Goal: Task Accomplishment & Management: Use online tool/utility

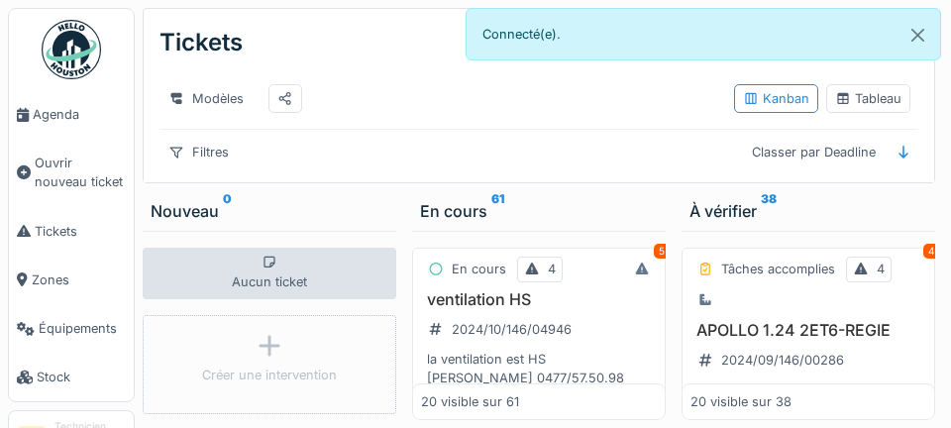
click at [45, 113] on span "Agenda" at bounding box center [79, 114] width 93 height 19
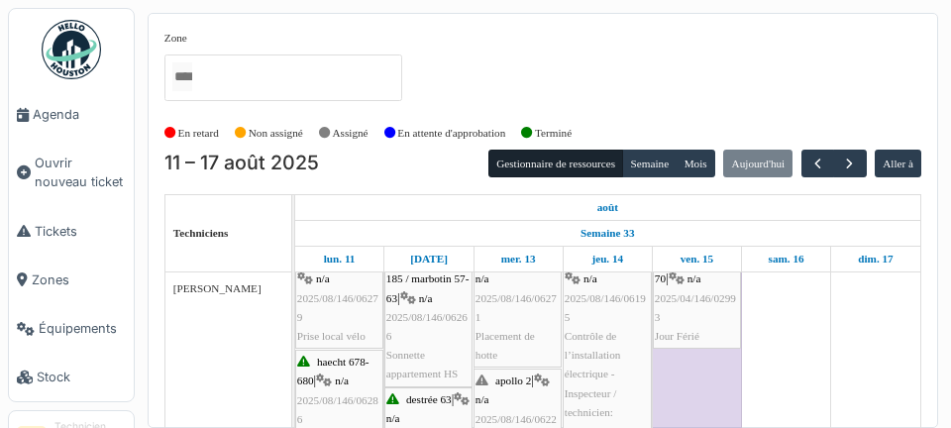
scroll to position [25, 0]
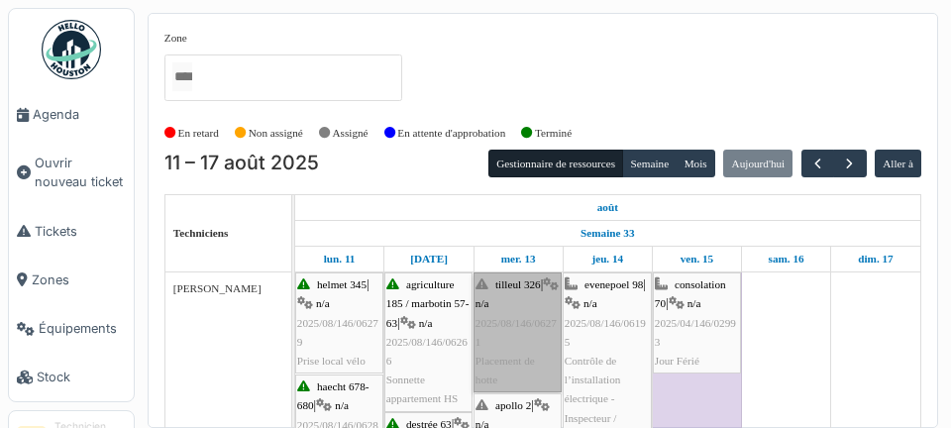
click at [540, 364] on link "tilleul 326 | n/a 2025/08/146/06271 Placement de hotte" at bounding box center [518, 332] width 88 height 120
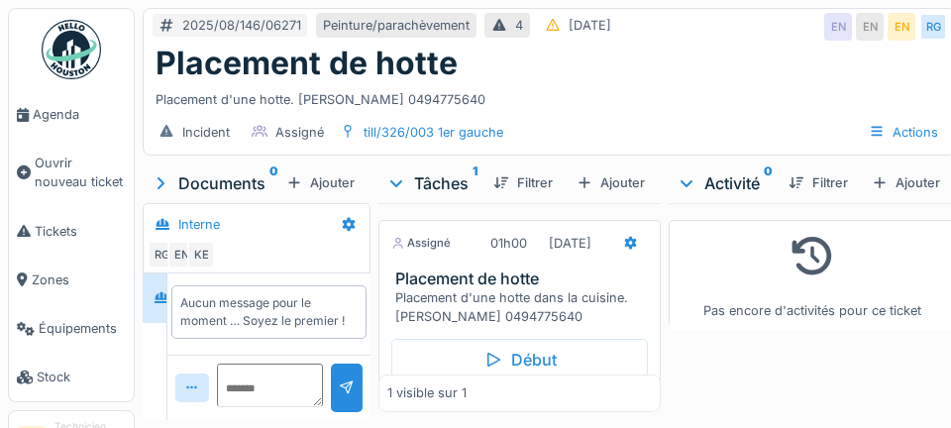
click at [59, 133] on link "Agenda" at bounding box center [71, 114] width 125 height 49
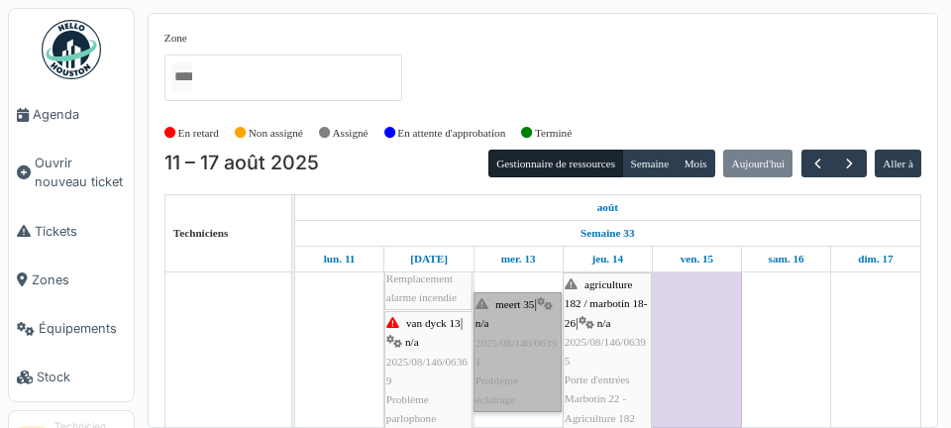
click at [533, 369] on link "meert 35 | n/a 2025/08/146/06391 Problème éclairage" at bounding box center [518, 352] width 88 height 120
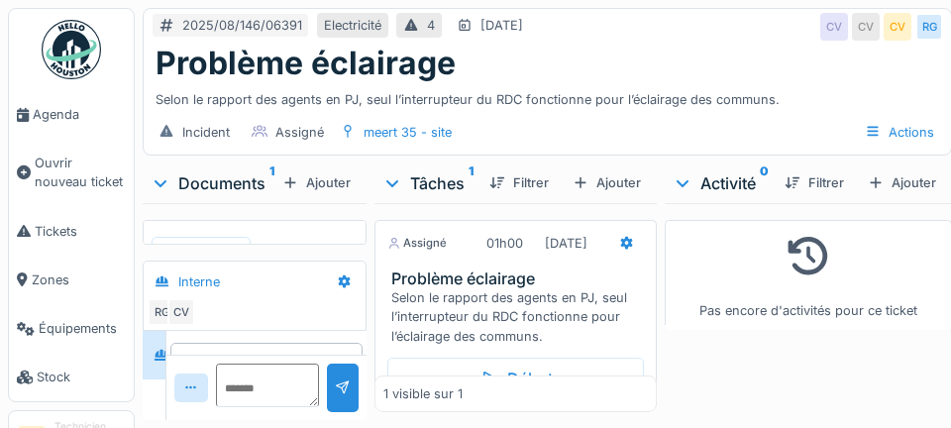
scroll to position [6, 0]
click at [70, 125] on link "Agenda" at bounding box center [71, 114] width 125 height 49
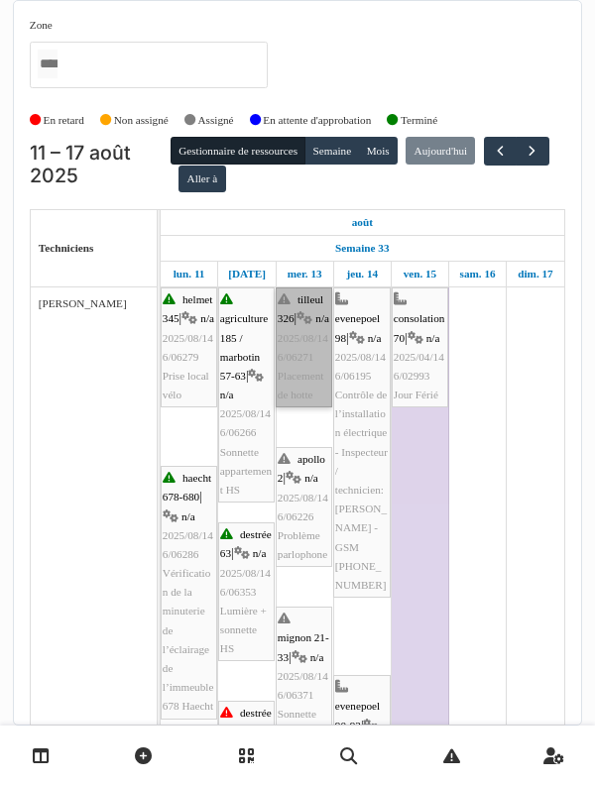
click at [304, 353] on link "tilleul 326 | n/a 2025/08/146/06271 Placement de hotte" at bounding box center [303, 347] width 56 height 120
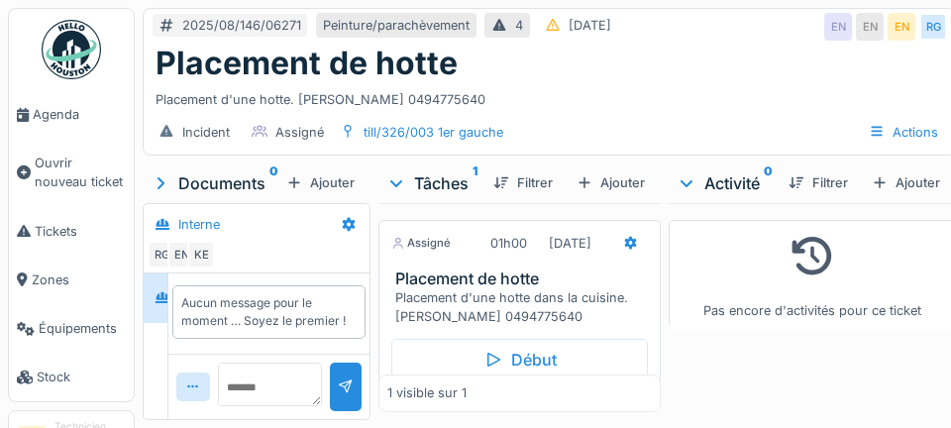
click at [559, 380] on div "Début" at bounding box center [519, 360] width 257 height 42
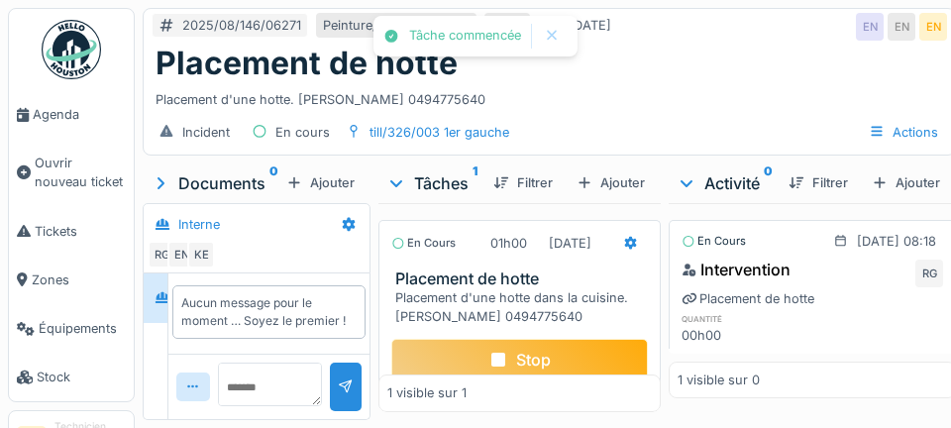
click at [594, 253] on div at bounding box center [631, 243] width 16 height 19
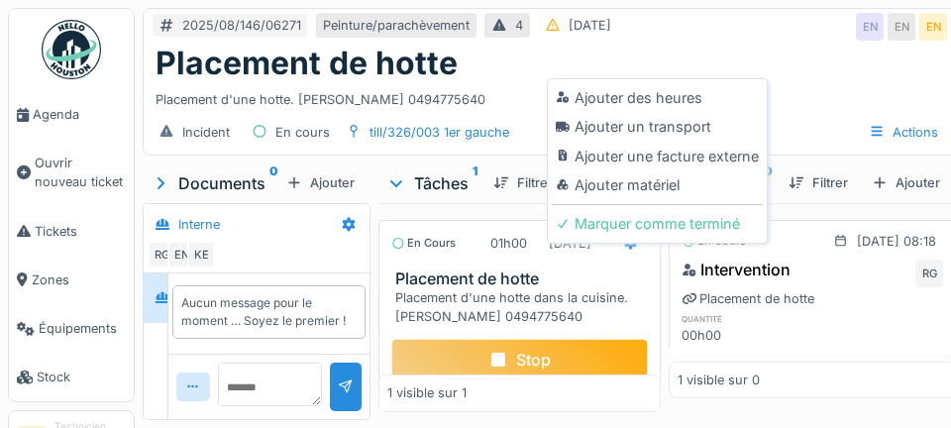
click at [594, 123] on div "Ajouter un transport" at bounding box center [657, 127] width 211 height 30
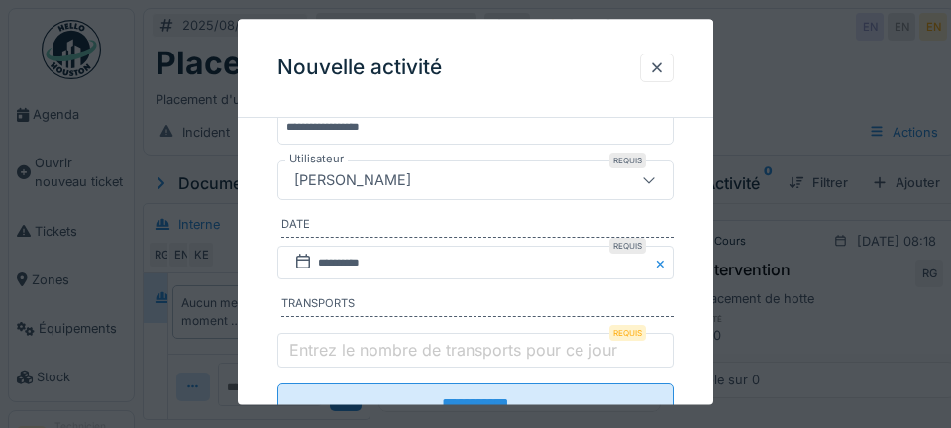
scroll to position [326, 0]
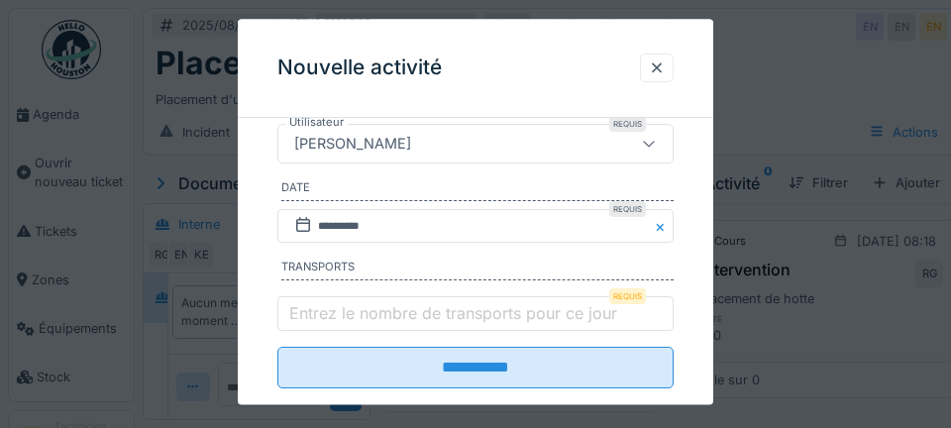
click at [328, 318] on label "Entrez le nombre de transports pour ce jour" at bounding box center [453, 313] width 336 height 24
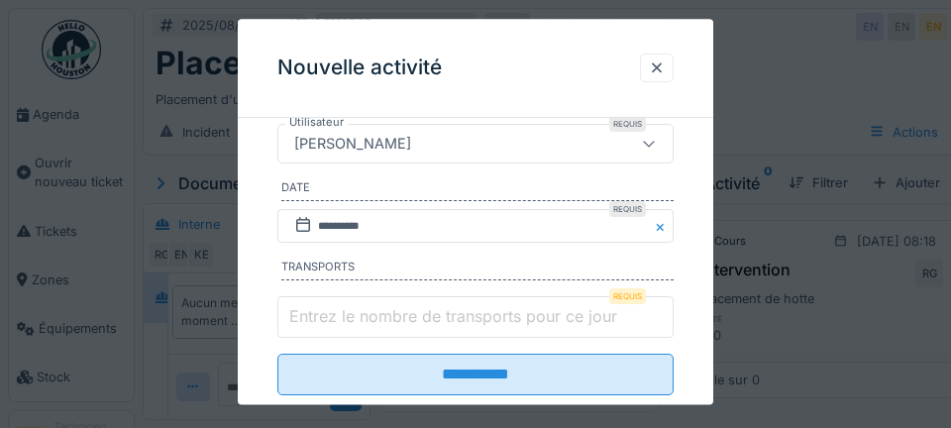
click at [328, 318] on input "Entrez le nombre de transports pour ce jour" at bounding box center [475, 318] width 396 height 42
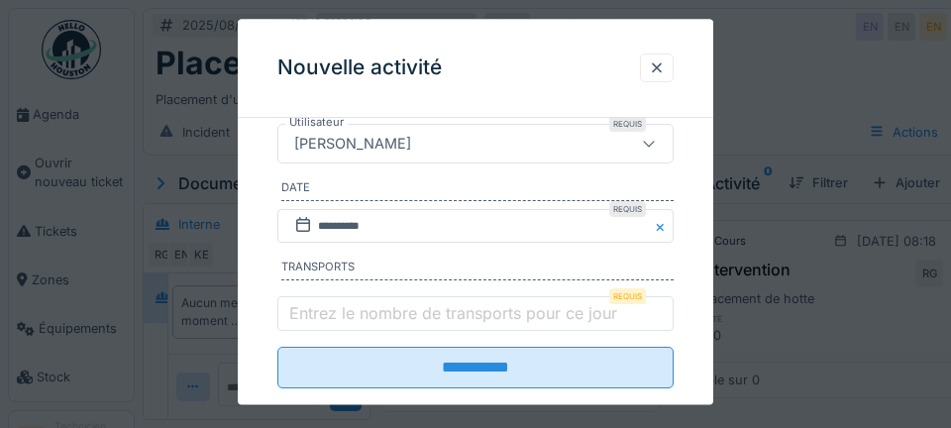
click at [314, 325] on label "Entrez le nombre de transports pour ce jour" at bounding box center [453, 313] width 336 height 24
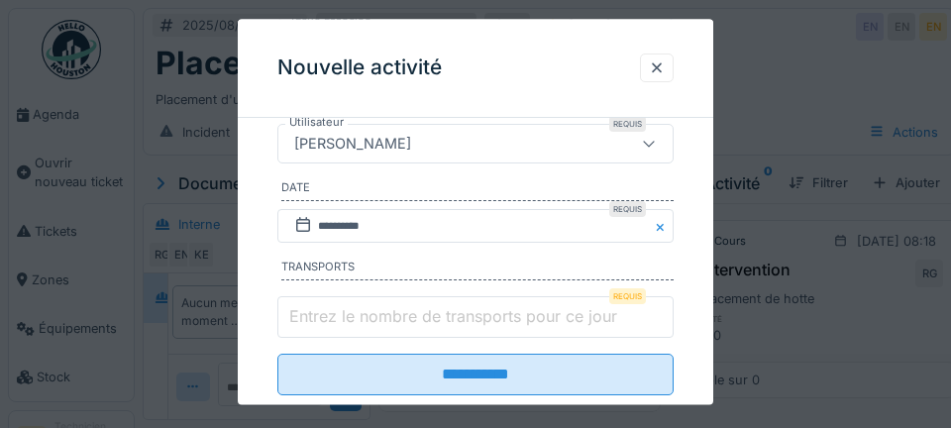
click at [314, 331] on input "Entrez le nombre de transports pour ce jour" at bounding box center [475, 318] width 396 height 42
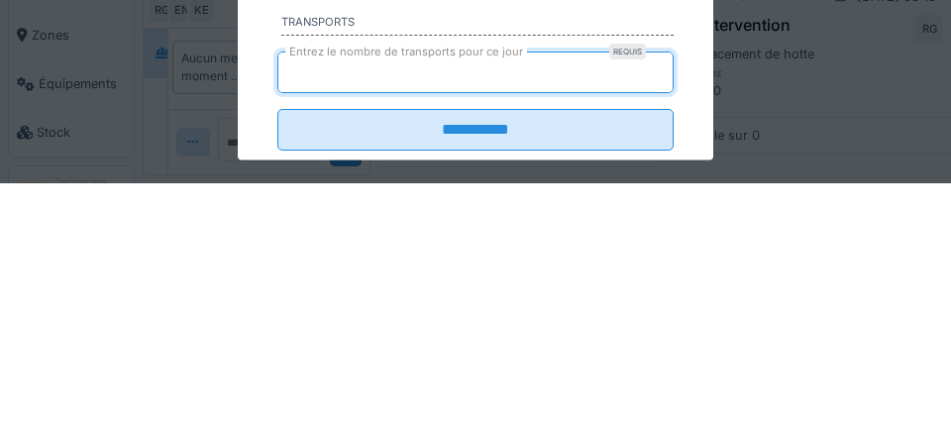
type input "*"
click at [277, 355] on input "**********" at bounding box center [475, 376] width 396 height 42
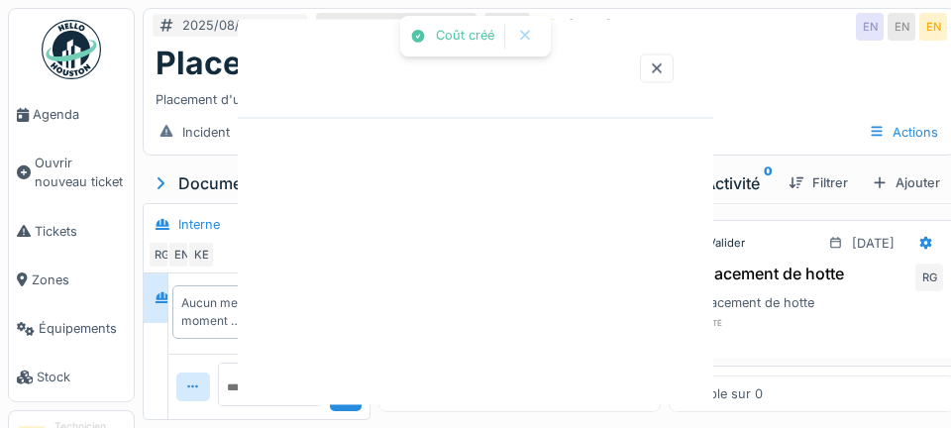
scroll to position [0, 0]
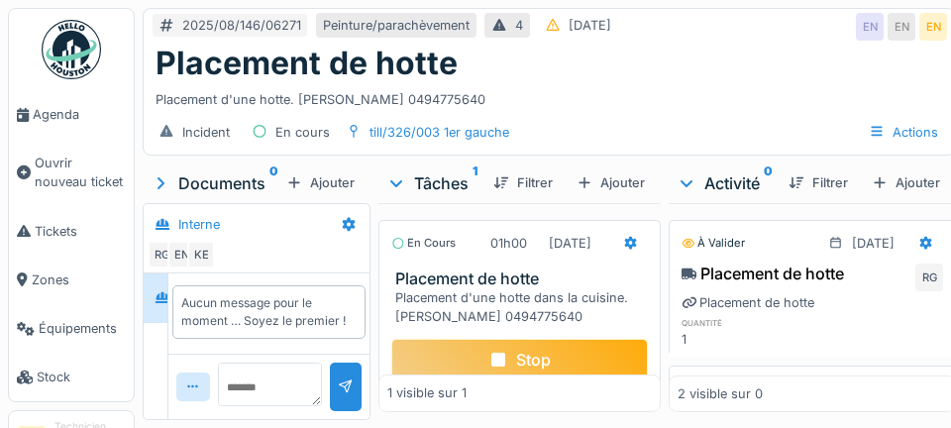
click at [9, 208] on link "Tickets" at bounding box center [71, 231] width 125 height 49
